Goal: Task Accomplishment & Management: Complete application form

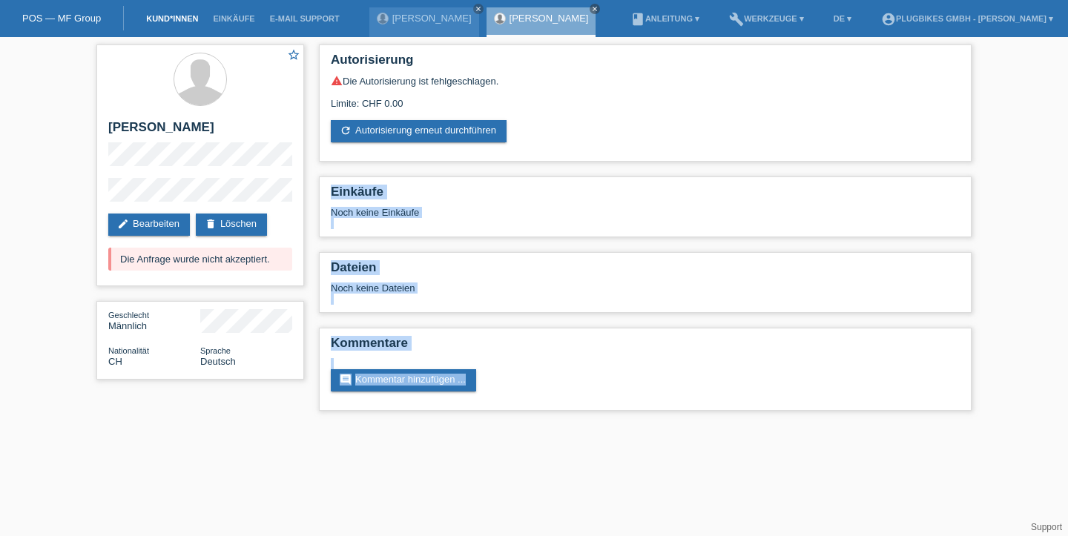
click at [174, 18] on link "Kund*innen" at bounding box center [172, 18] width 67 height 9
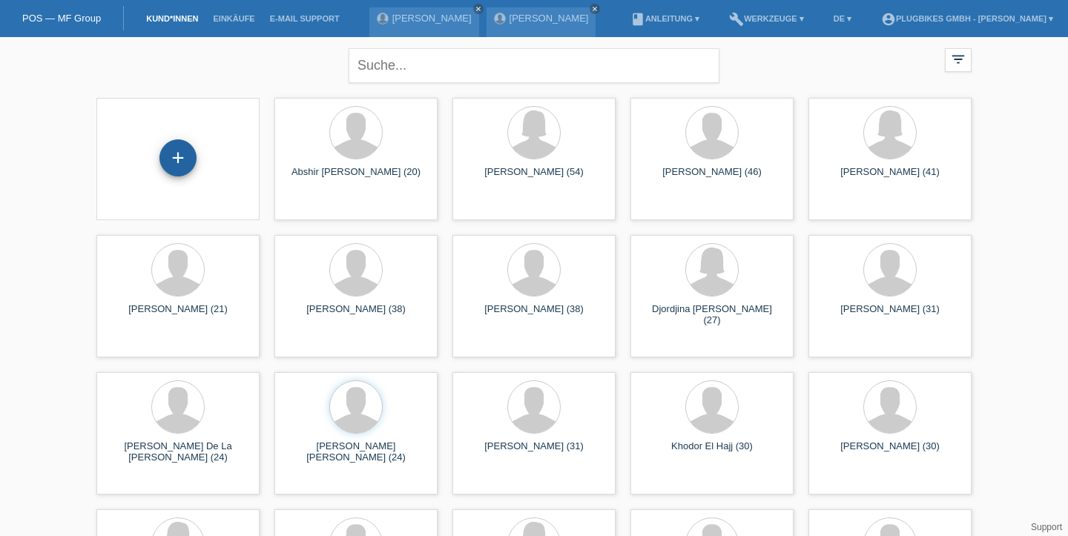
click at [188, 156] on div "+" at bounding box center [178, 157] width 36 height 25
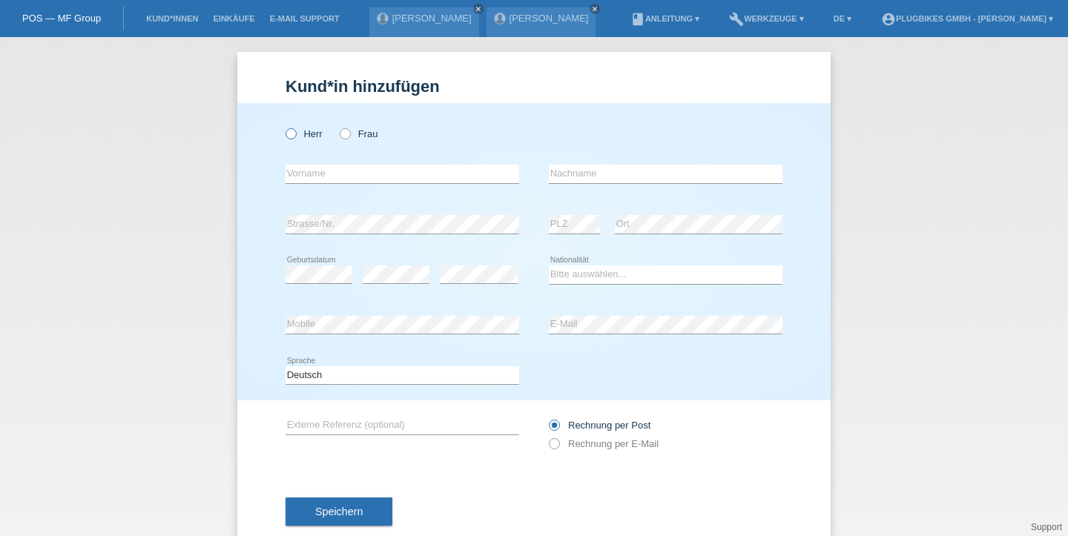
click at [298, 134] on label "Herr" at bounding box center [303, 133] width 37 height 11
click at [295, 134] on input "Herr" at bounding box center [290, 133] width 10 height 10
radio input "true"
click at [340, 176] on input "text" at bounding box center [402, 174] width 234 height 19
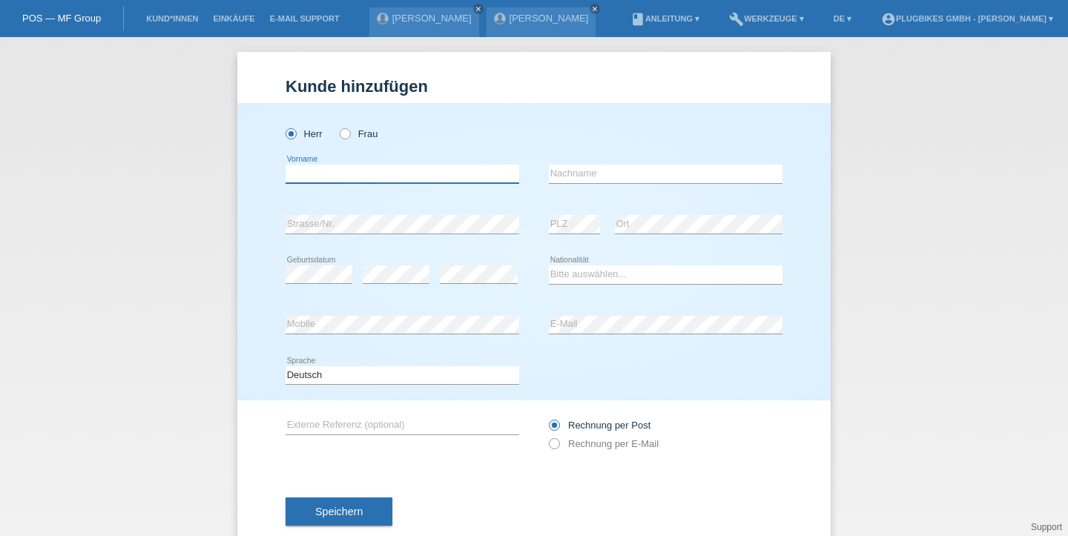
type input "F"
click at [365, 171] on input "Mohammad" at bounding box center [402, 174] width 234 height 19
type input "[PERSON_NAME]"
type input "Ferozi"
click at [323, 284] on icon at bounding box center [318, 283] width 67 height 1
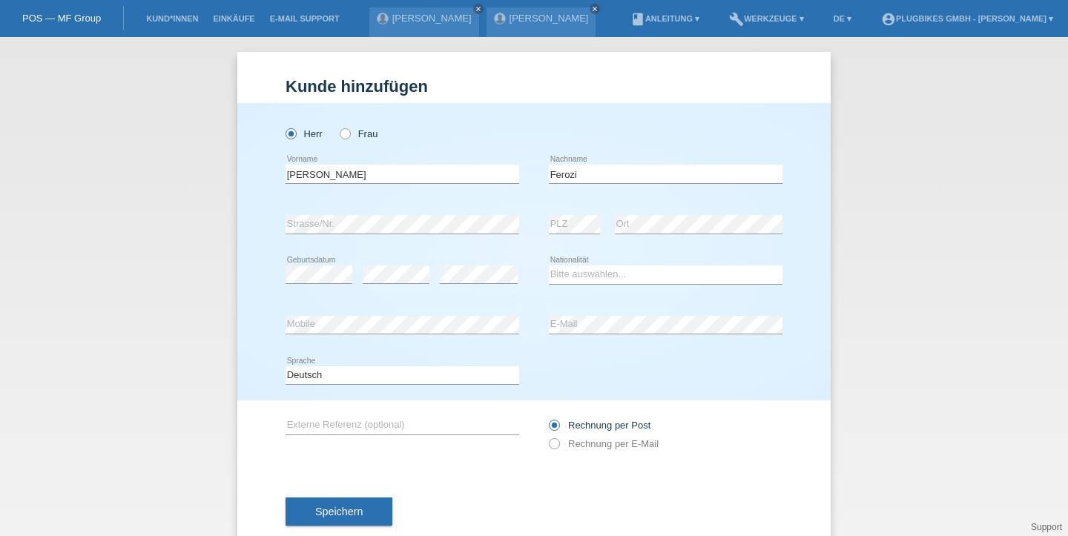
click at [410, 288] on div "error" at bounding box center [396, 275] width 67 height 50
click at [607, 261] on div "Bitte auswählen... Schweiz Deutschland Liechtenstein Österreich ------------ Af…" at bounding box center [666, 275] width 234 height 50
click at [607, 273] on select "Bitte auswählen... Schweiz Deutschland Liechtenstein Österreich ------------ Af…" at bounding box center [666, 274] width 234 height 18
select select "AF"
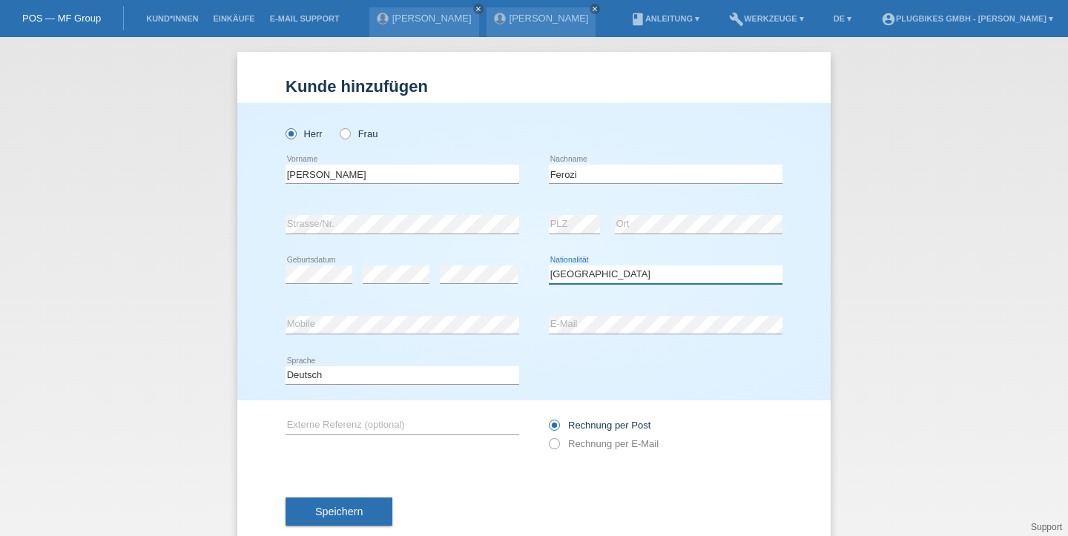
click at [549, 266] on select "Bitte auswählen... Schweiz Deutschland Liechtenstein Österreich ------------ Af…" at bounding box center [666, 274] width 234 height 18
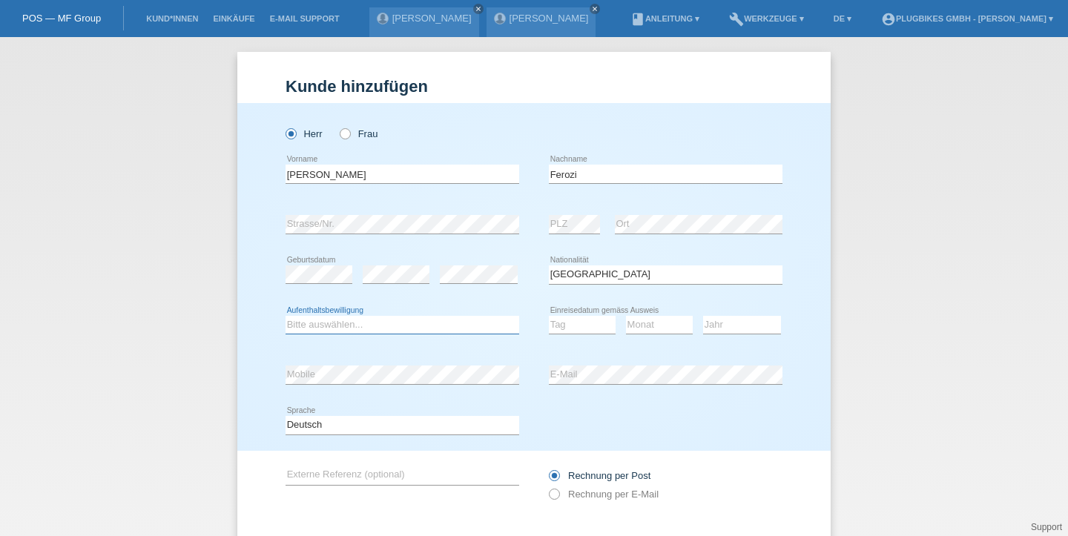
click at [454, 332] on select "Bitte auswählen... C B B - Flüchtlingsstatus Andere" at bounding box center [402, 325] width 234 height 18
select select "BF"
click at [285, 316] on select "Bitte auswählen... C B B - Flüchtlingsstatus Andere" at bounding box center [402, 325] width 234 height 18
click at [553, 320] on select "Tag 01 02 03 04 05 06 07 08 09 10 11" at bounding box center [582, 325] width 67 height 18
select select "13"
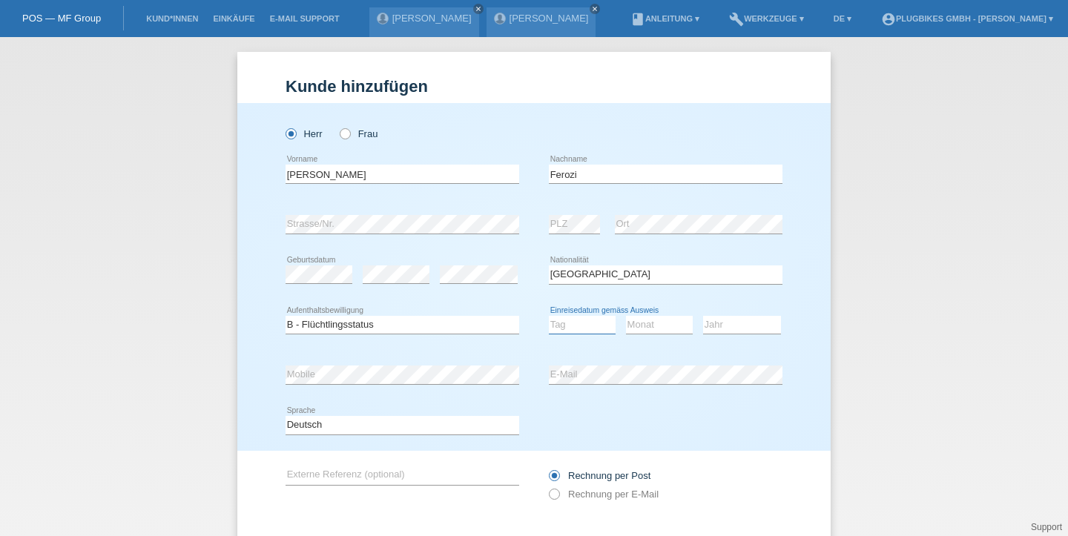
click at [549, 316] on select "Tag 01 02 03 04 05 06 07 08 09 10 11" at bounding box center [582, 325] width 67 height 18
click at [637, 327] on select "Monat 01 02 03 04 05 06 07 08 09 10 11" at bounding box center [659, 325] width 67 height 18
select select "10"
click at [626, 316] on select "Monat 01 02 03 04 05 06 07 08 09 10 11" at bounding box center [659, 325] width 67 height 18
click at [738, 323] on select "Jahr 2025 2024 2023 2022 2021 2020 2019 2018 2017 2016 2015 2014 2013 2012 2011…" at bounding box center [742, 325] width 78 height 18
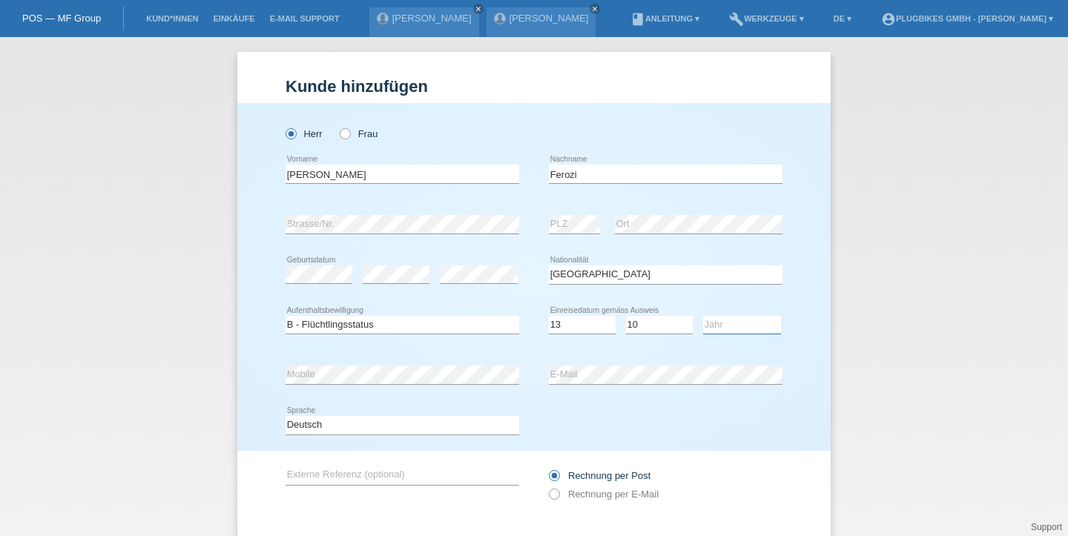
select select "2015"
click at [703, 316] on select "Jahr 2025 2024 2023 2022 2021 2020 2019 2018 2017 2016 2015 2014 2013 2012 2011…" at bounding box center [742, 325] width 78 height 18
click at [561, 492] on label "Rechnung per E-Mail" at bounding box center [604, 494] width 110 height 11
click at [558, 492] on input "Rechnung per E-Mail" at bounding box center [554, 498] width 10 height 19
radio input "true"
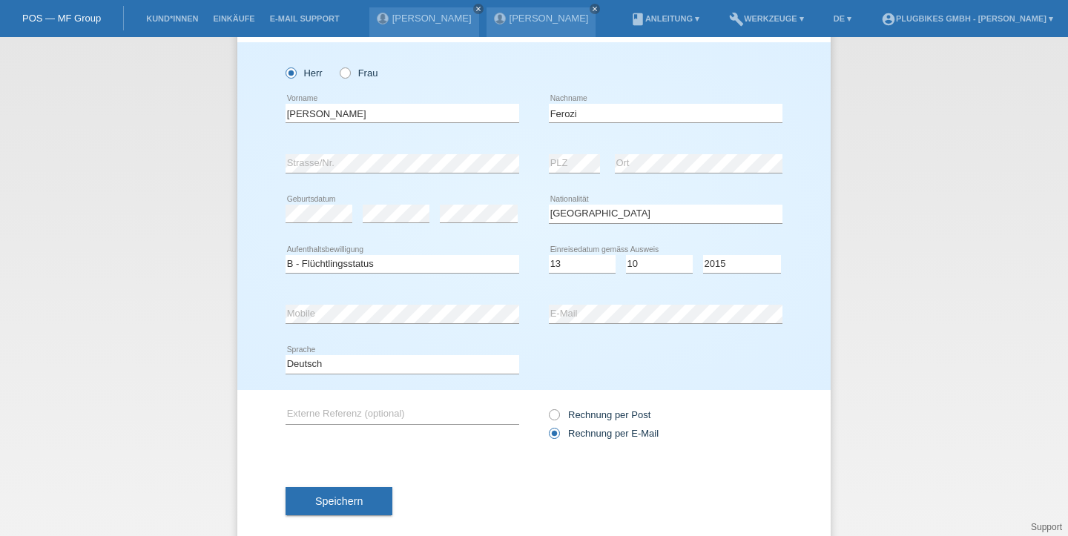
scroll to position [86, 0]
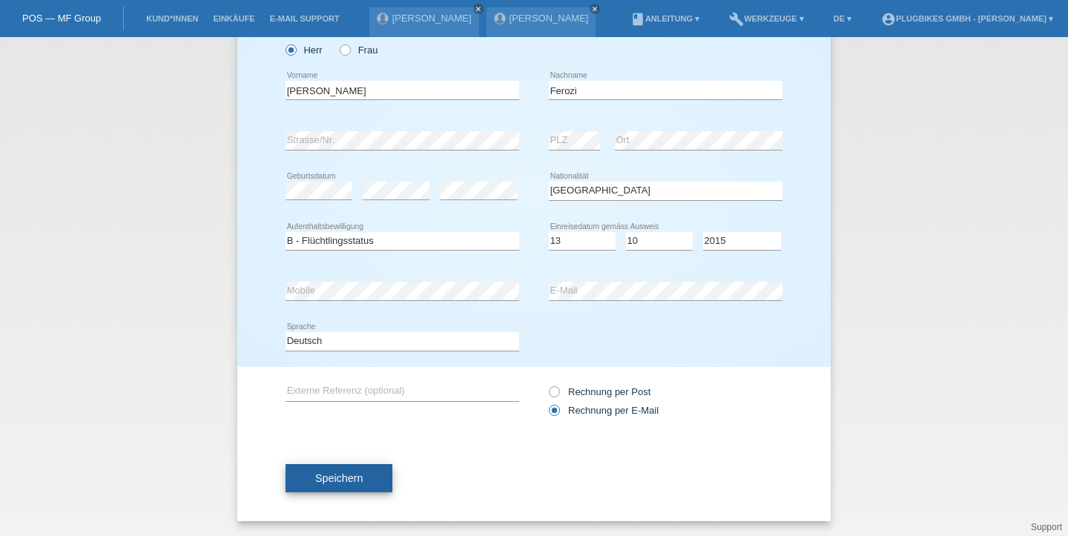
click at [340, 480] on span "Speichern" at bounding box center [338, 478] width 47 height 12
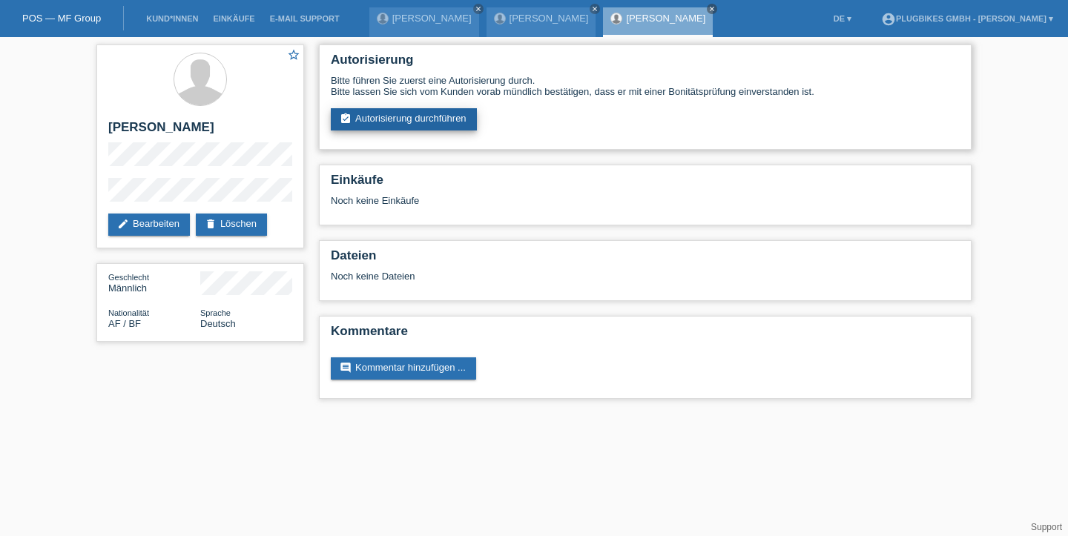
click at [387, 121] on link "assignment_turned_in Autorisierung durchführen" at bounding box center [404, 119] width 146 height 22
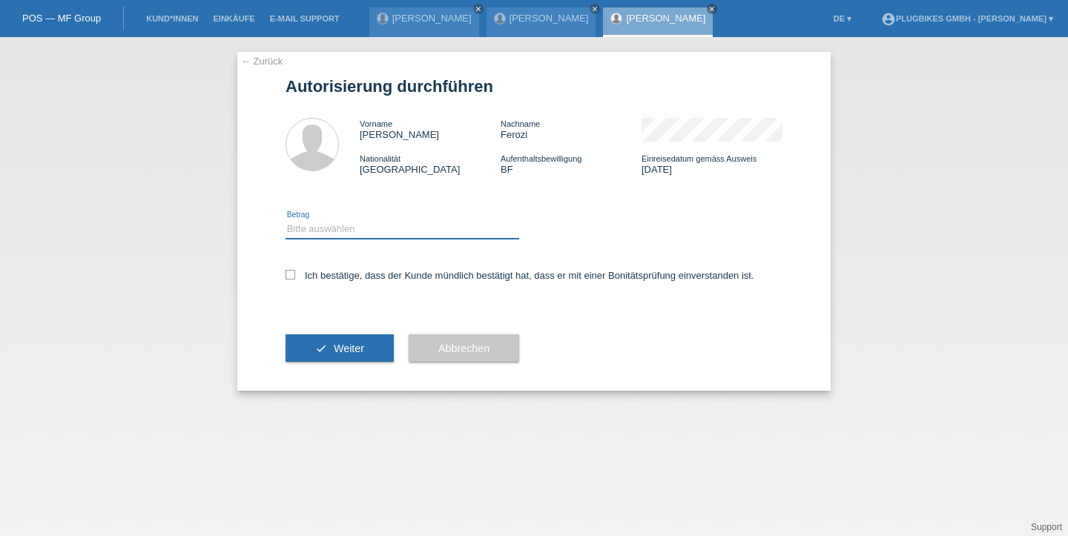
click at [351, 238] on select "Bitte auswählen CHF 1.00 - CHF 499.00 CHF 500.00 - CHF 1'999.00 CHF 2'000.00 - …" at bounding box center [402, 229] width 234 height 18
select select "3"
click at [285, 222] on select "Bitte auswählen CHF 1.00 - CHF 499.00 CHF 500.00 - CHF 1'999.00 CHF 2'000.00 - …" at bounding box center [402, 229] width 234 height 18
click at [336, 281] on label "Ich bestätige, dass der Kunde mündlich bestätigt hat, dass er mit einer Bonität…" at bounding box center [519, 275] width 469 height 11
click at [295, 280] on input "Ich bestätige, dass der Kunde mündlich bestätigt hat, dass er mit einer Bonität…" at bounding box center [290, 275] width 10 height 10
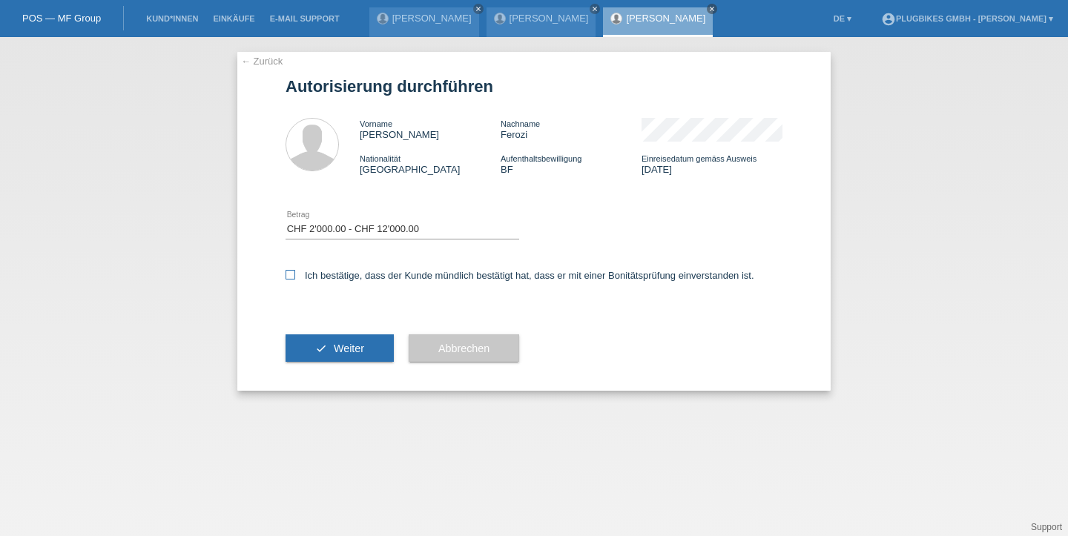
checkbox input "true"
click at [340, 349] on span "Weiter" at bounding box center [349, 349] width 30 height 12
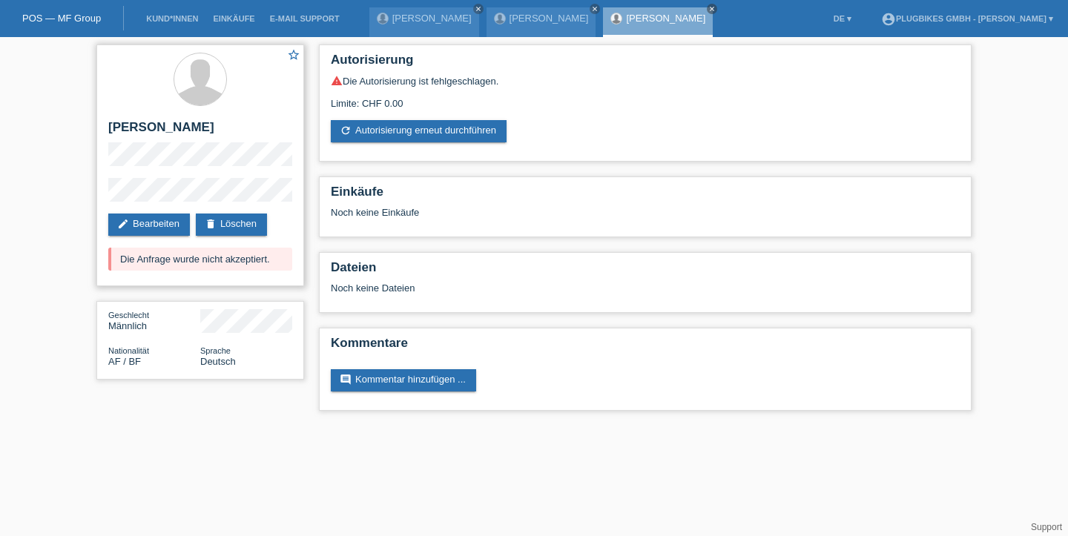
click at [276, 264] on div "Die Anfrage wurde nicht akzeptiert." at bounding box center [200, 259] width 184 height 23
